Goal: Transaction & Acquisition: Purchase product/service

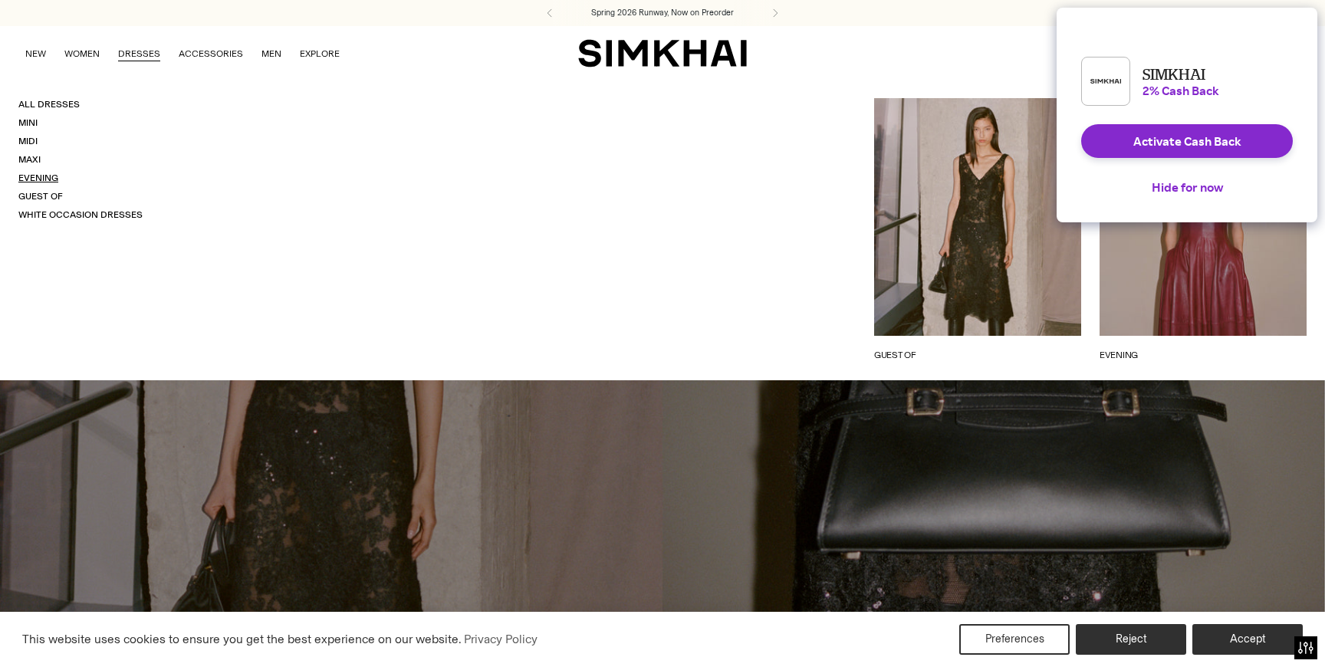
click at [49, 176] on link "Evening" at bounding box center [38, 178] width 40 height 11
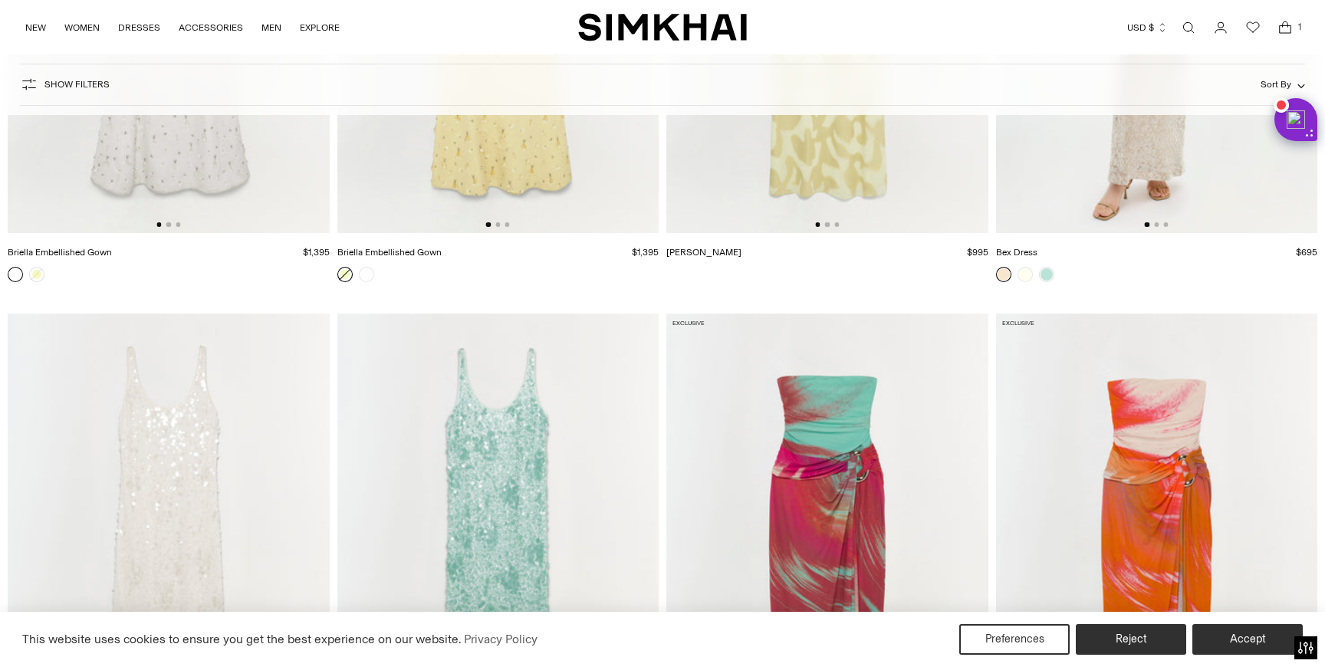
scroll to position [3195, 0]
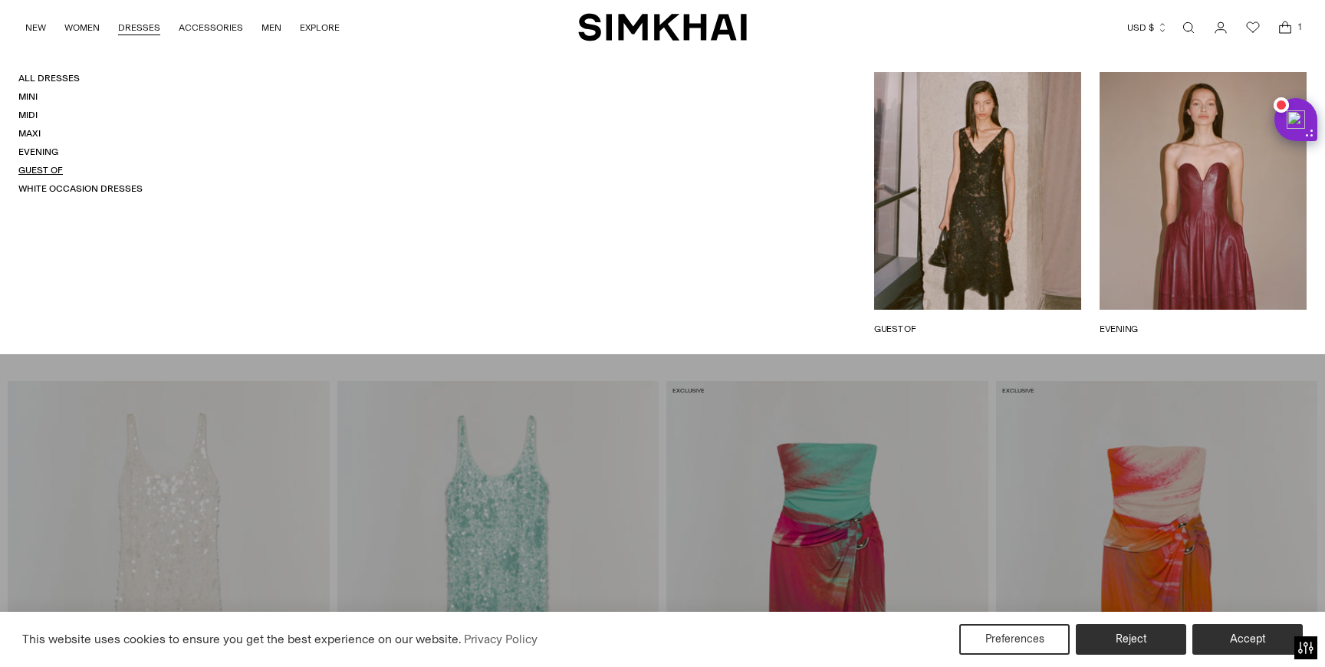
click at [50, 169] on link "Guest Of" at bounding box center [40, 170] width 44 height 11
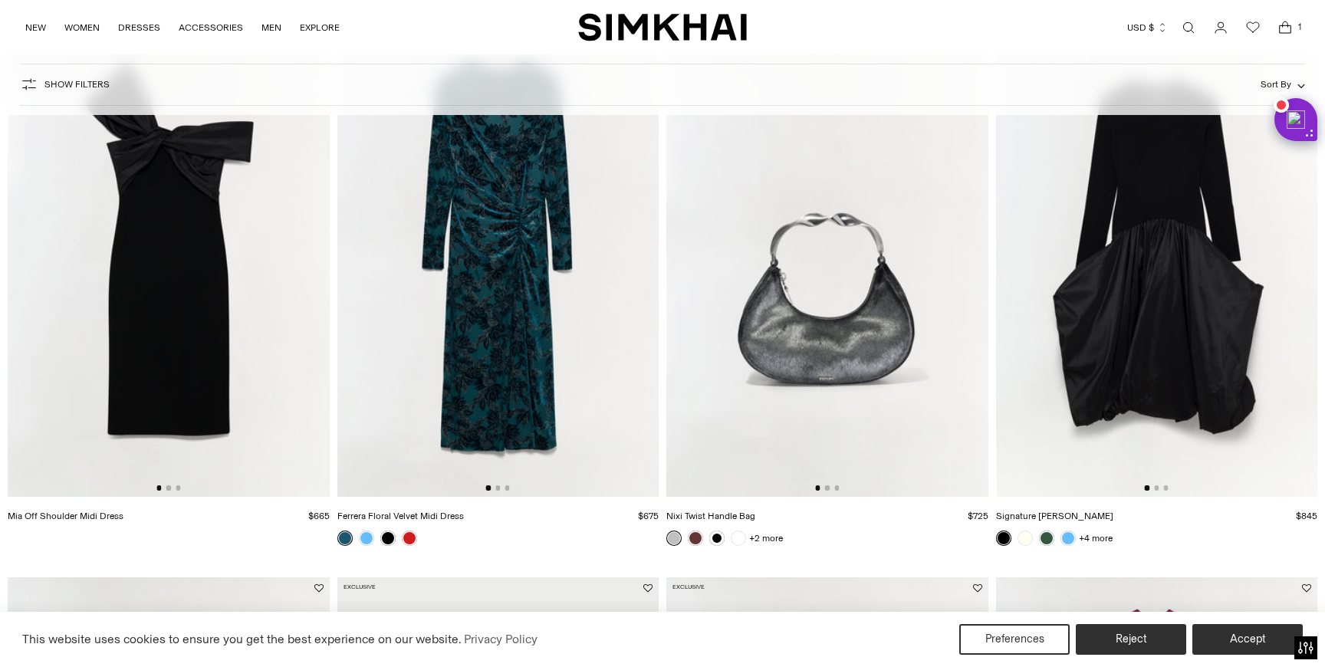
scroll to position [1327, 0]
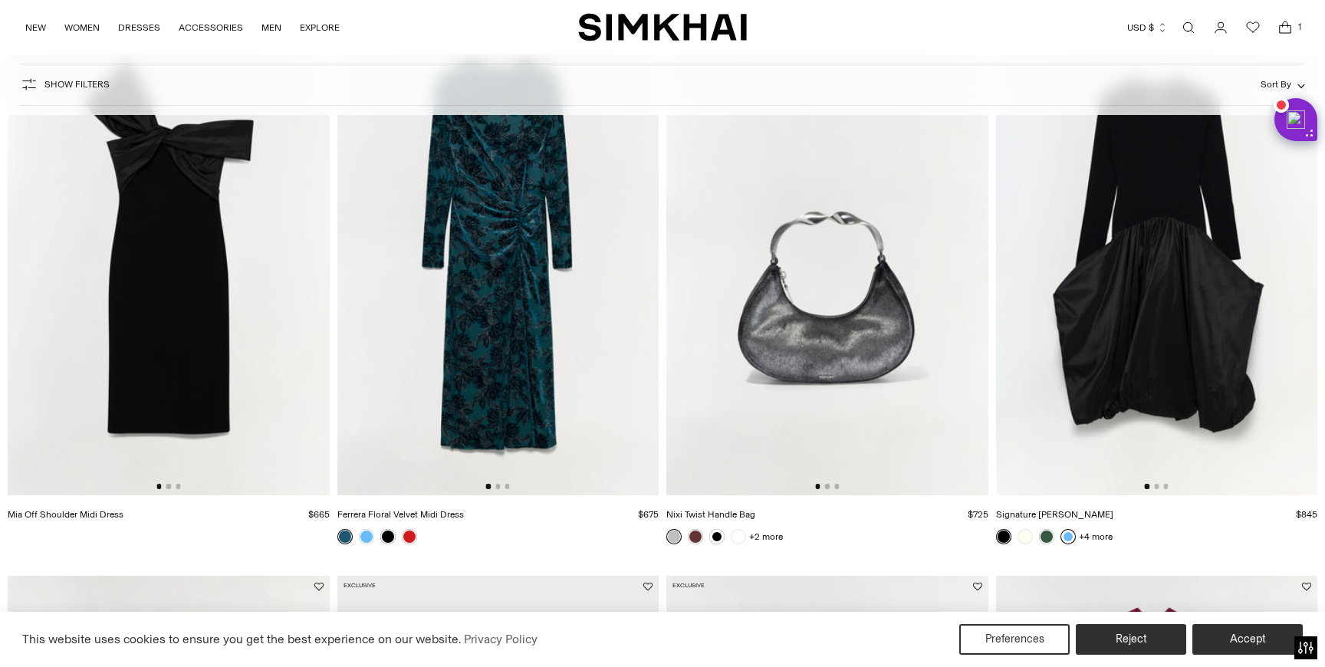
click at [1067, 531] on link at bounding box center [1068, 536] width 15 height 15
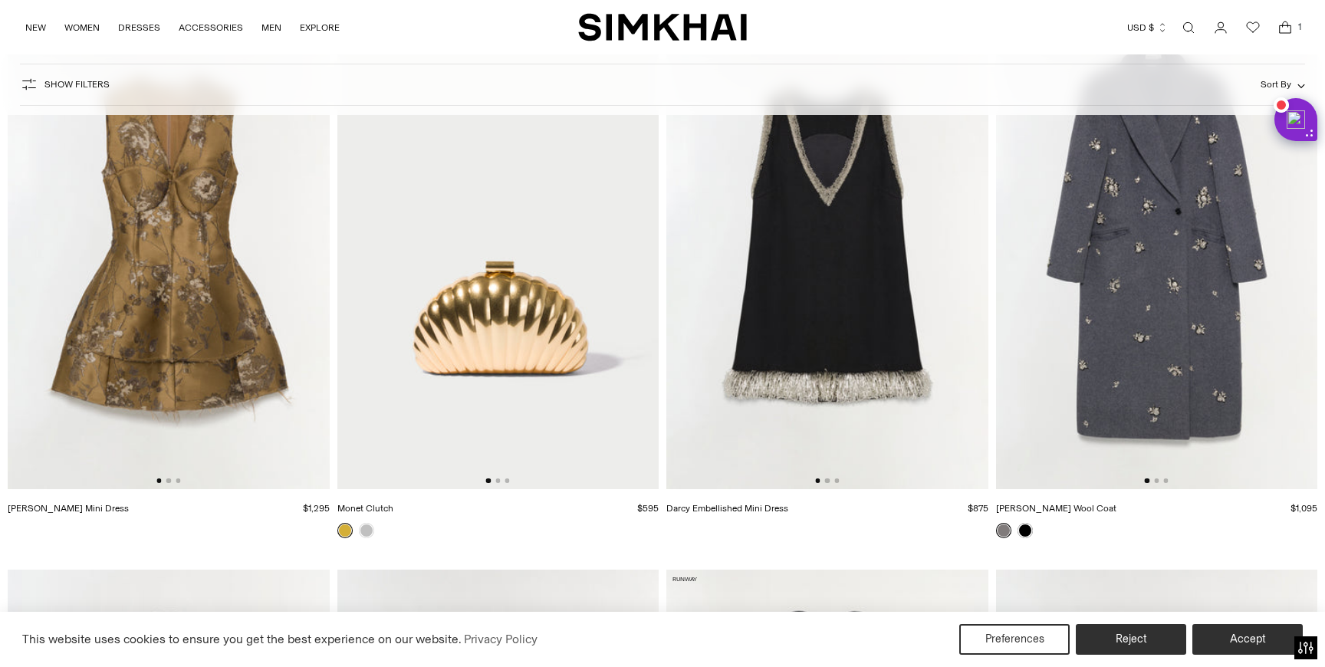
scroll to position [4712, 0]
click at [1160, 358] on img at bounding box center [1157, 247] width 322 height 482
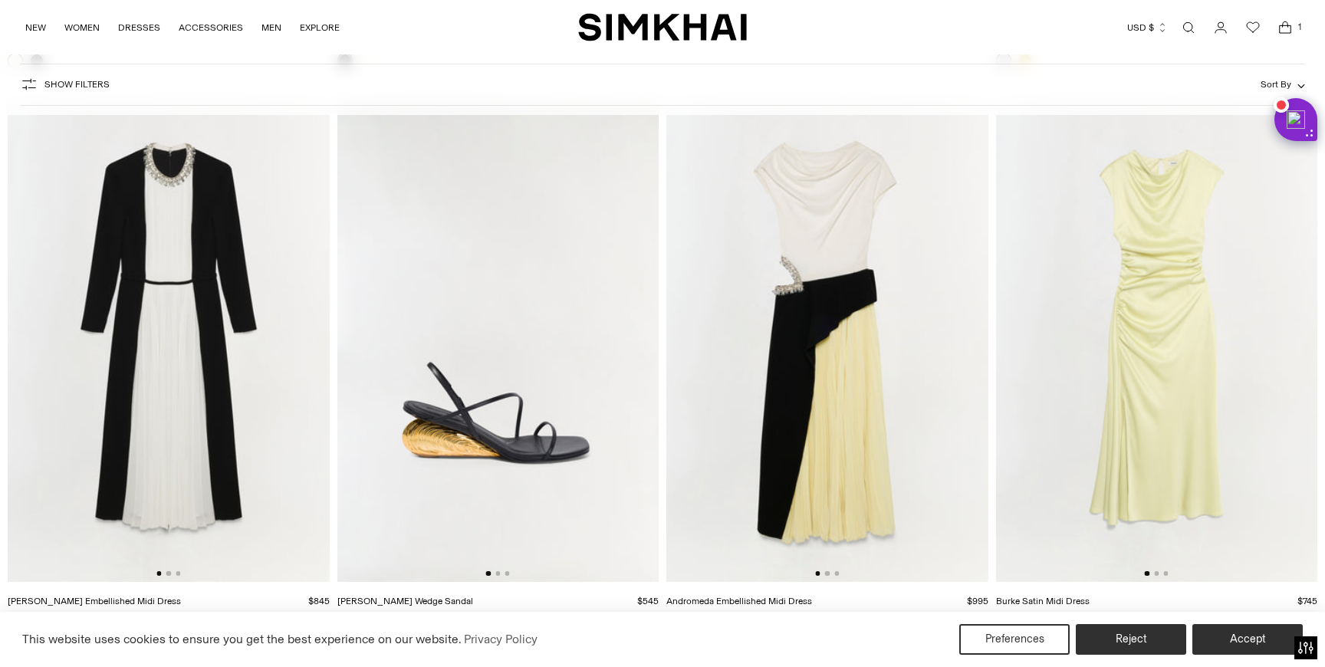
scroll to position [7434, 0]
click at [863, 376] on img at bounding box center [827, 340] width 322 height 482
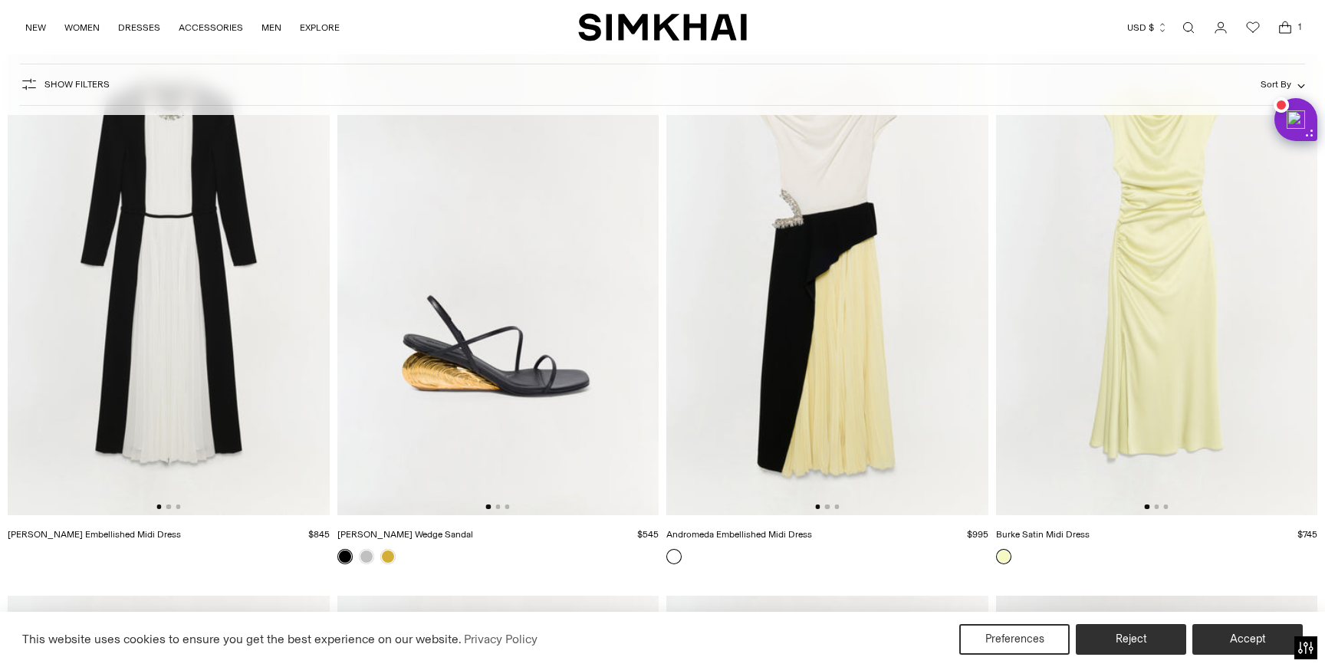
click at [218, 339] on img at bounding box center [169, 274] width 322 height 482
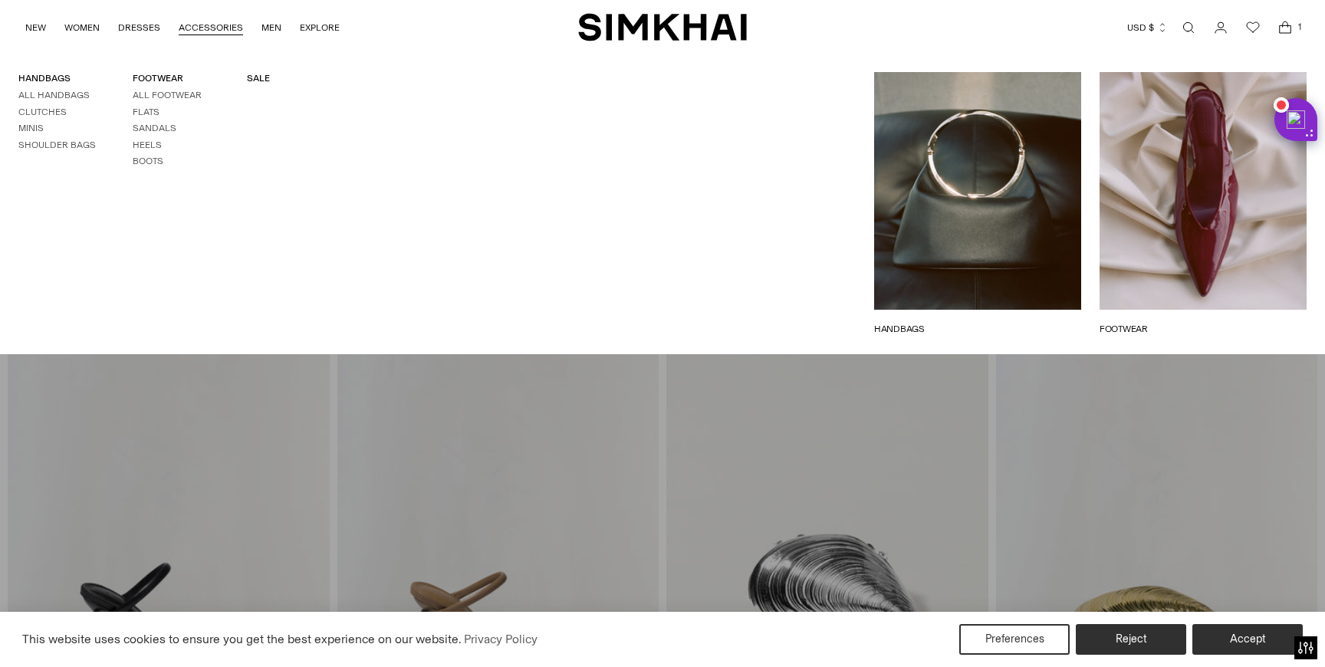
scroll to position [14423, 0]
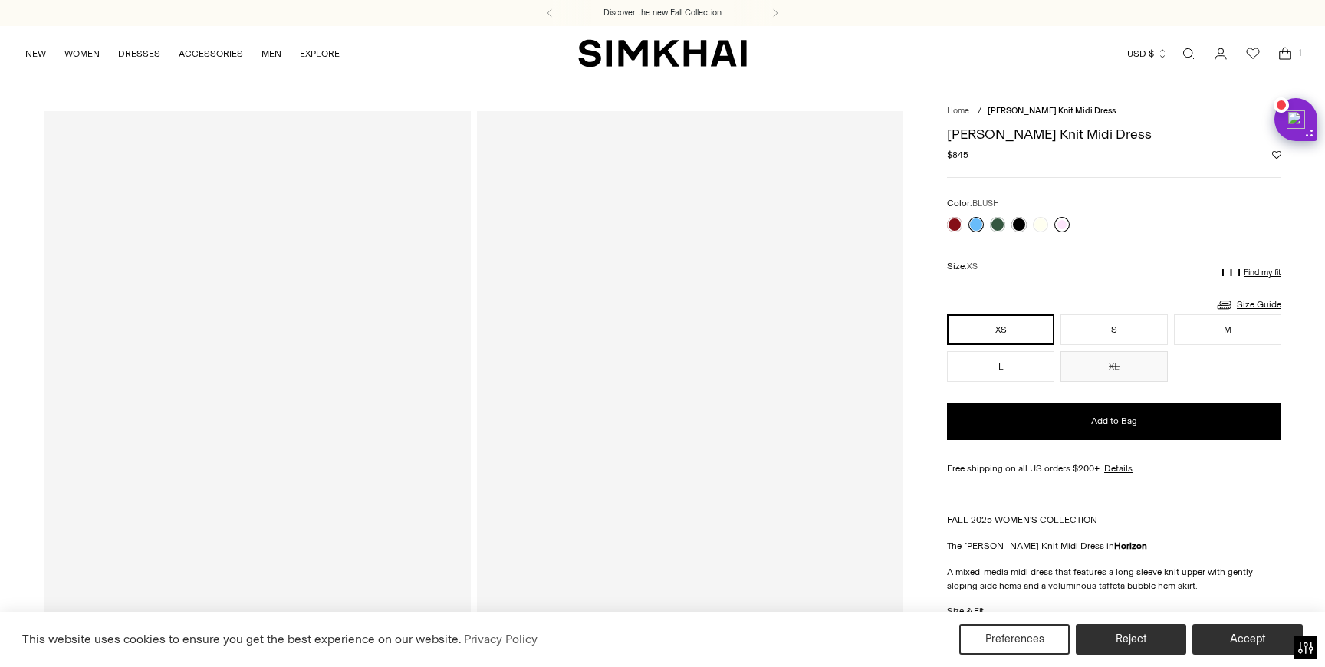
click at [1064, 220] on link at bounding box center [1061, 224] width 15 height 15
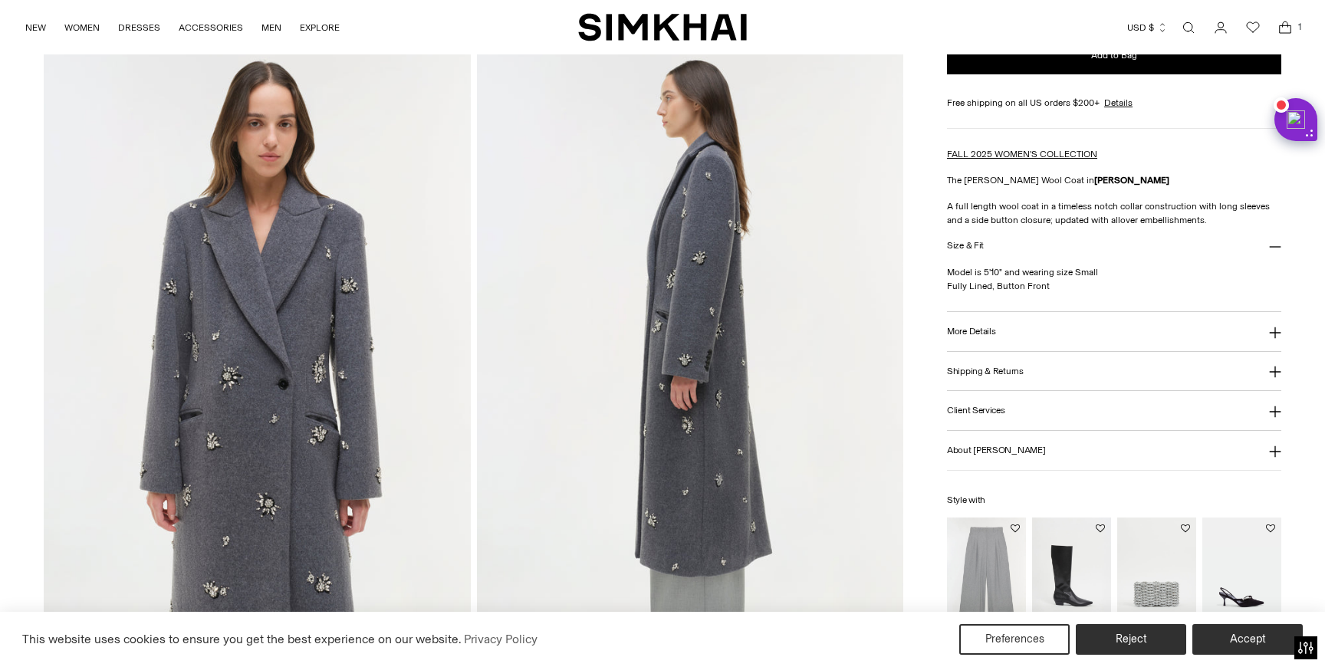
scroll to position [717, 0]
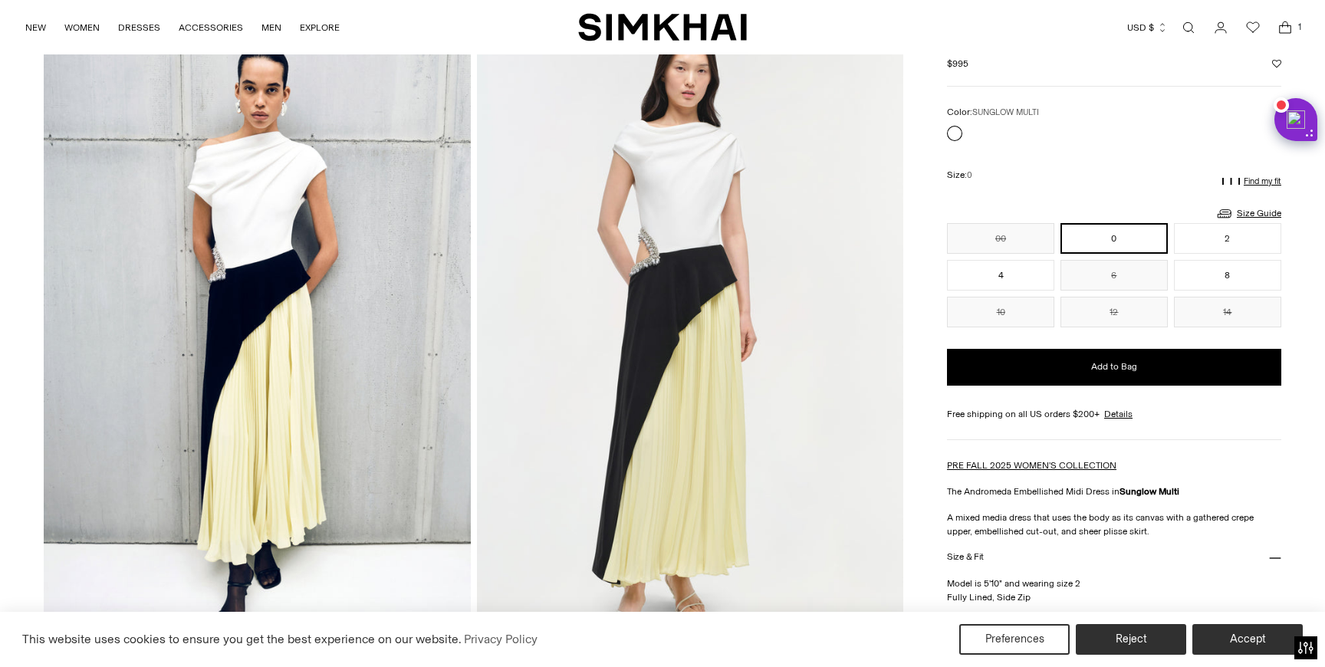
scroll to position [94, 0]
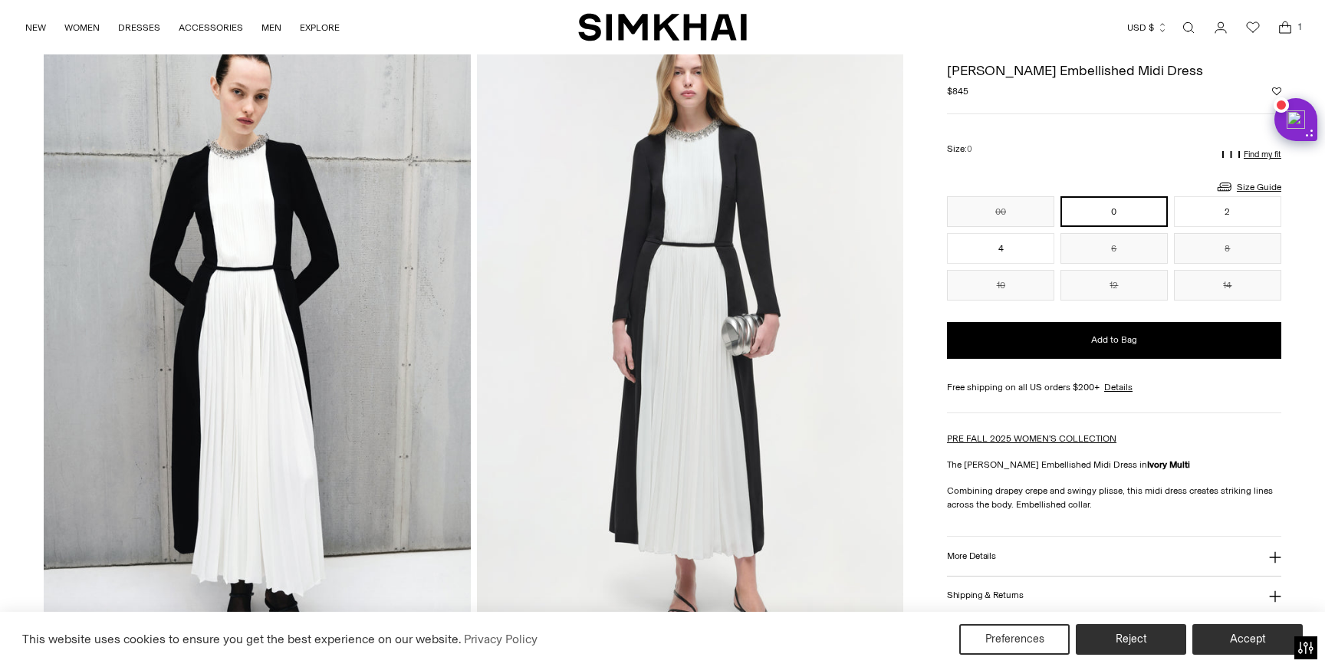
scroll to position [77, 0]
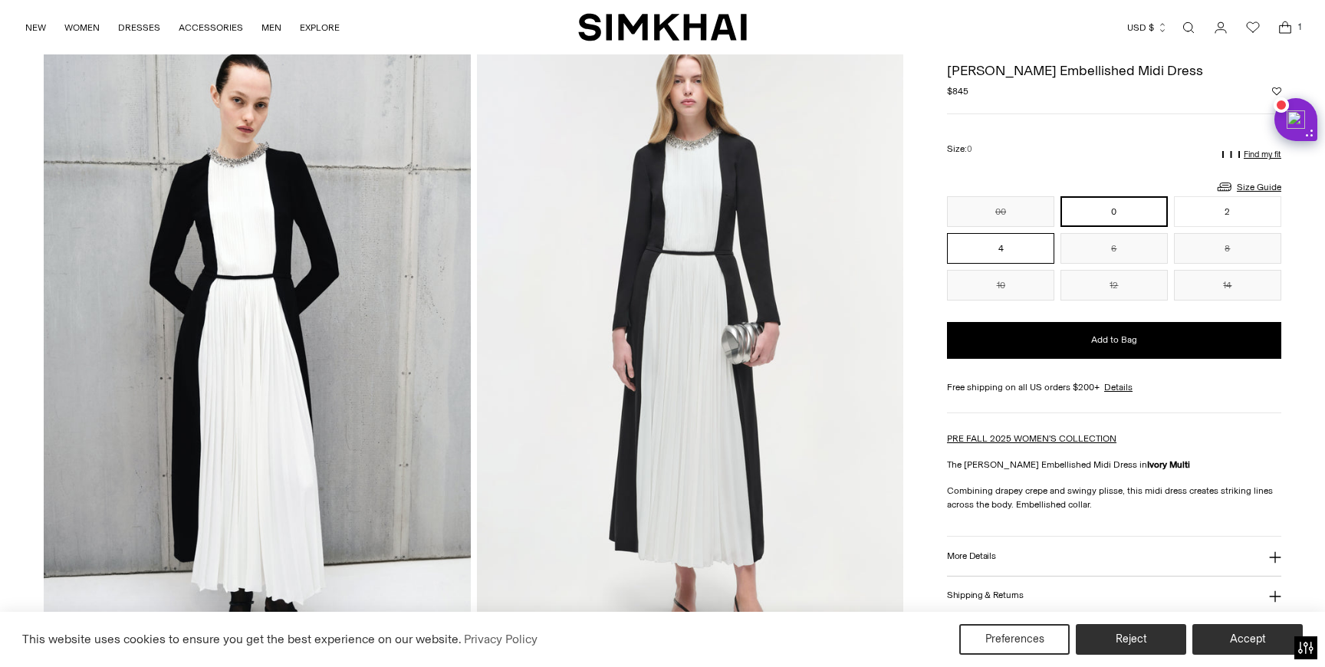
click at [981, 245] on button "4" at bounding box center [1000, 248] width 107 height 31
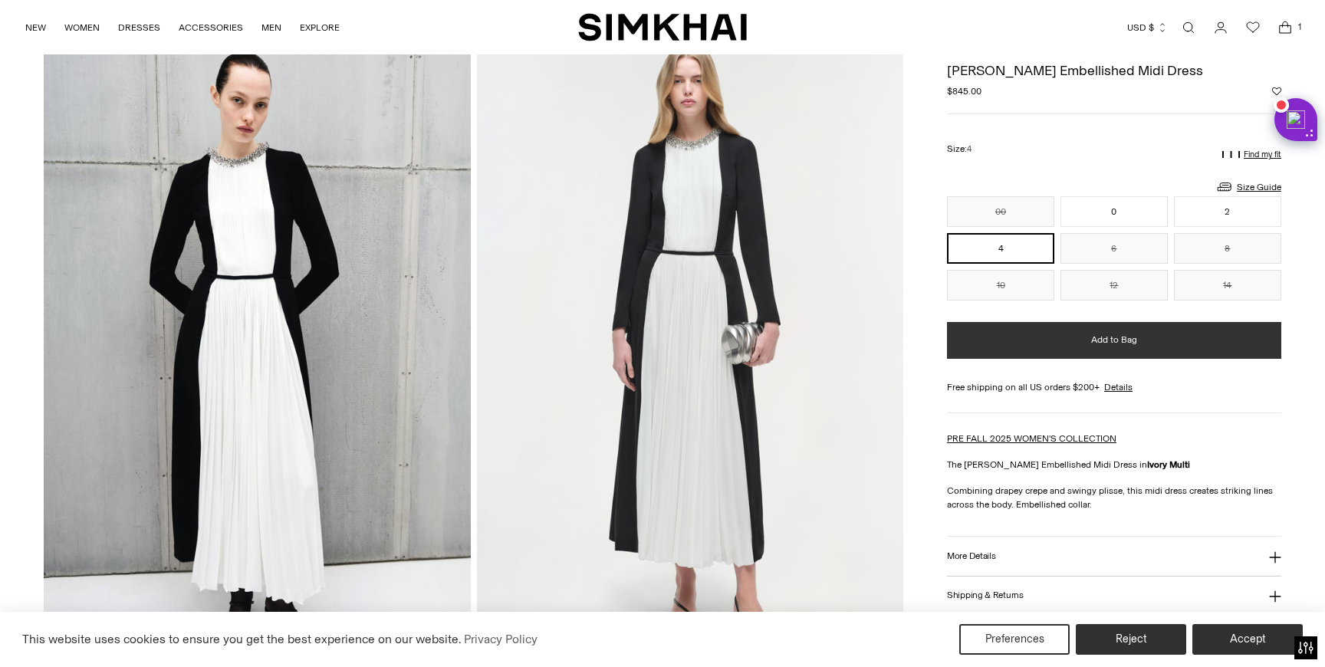
click at [982, 339] on button "Add to Bag" at bounding box center [1114, 340] width 334 height 37
